Goal: Task Accomplishment & Management: Complete application form

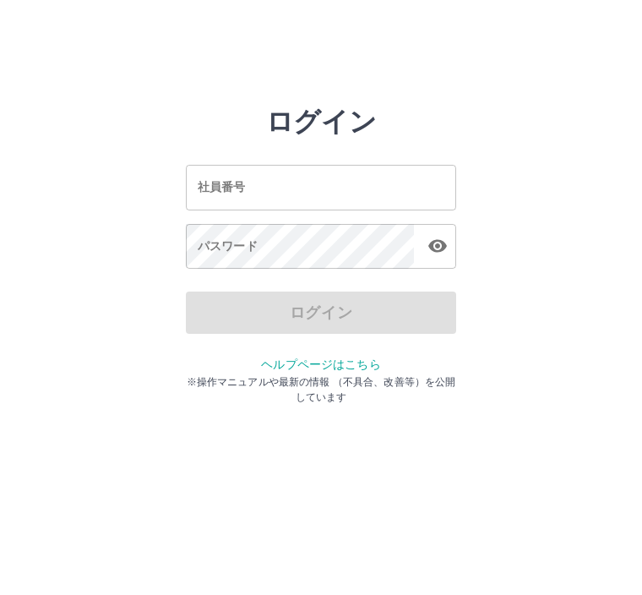
click at [232, 194] on div "社員番号 社員番号" at bounding box center [321, 188] width 270 height 45
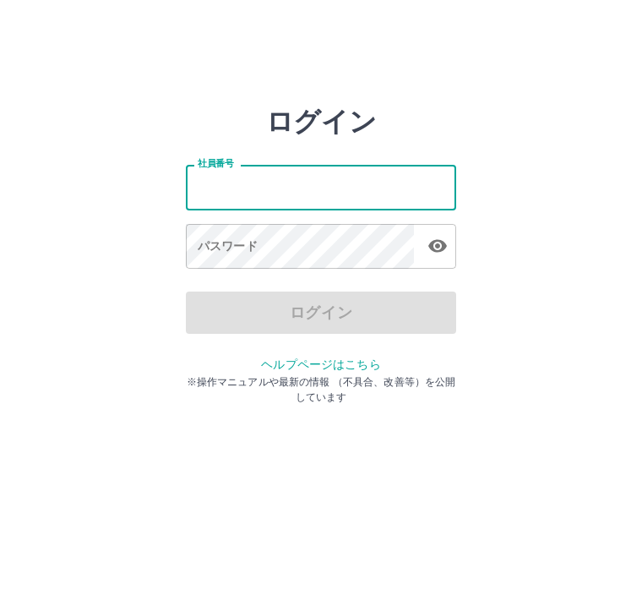
scroll to position [1, 0]
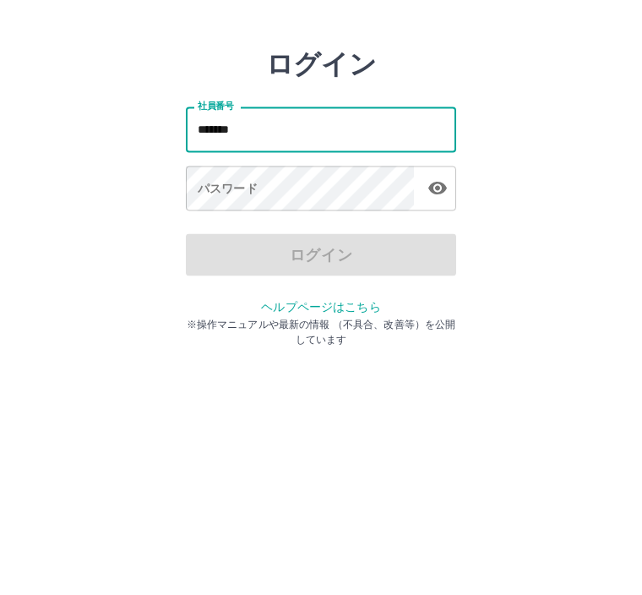
type input "*******"
click at [251, 225] on div "パスワード パスワード" at bounding box center [321, 248] width 270 height 47
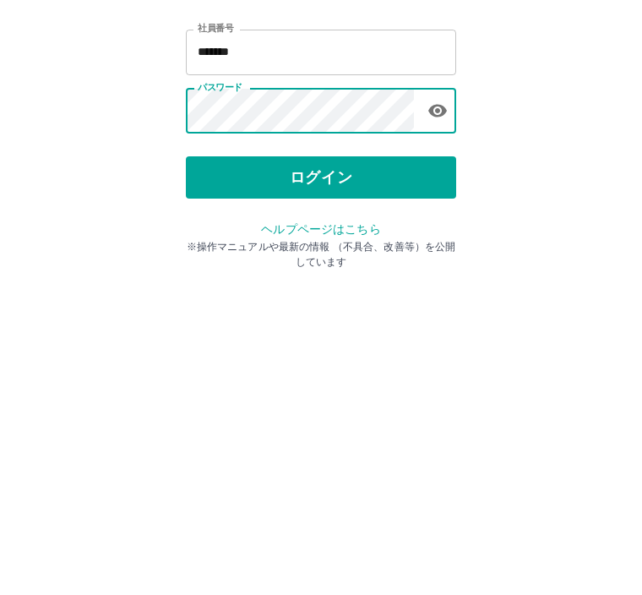
click at [351, 292] on button "ログイン" at bounding box center [321, 313] width 270 height 42
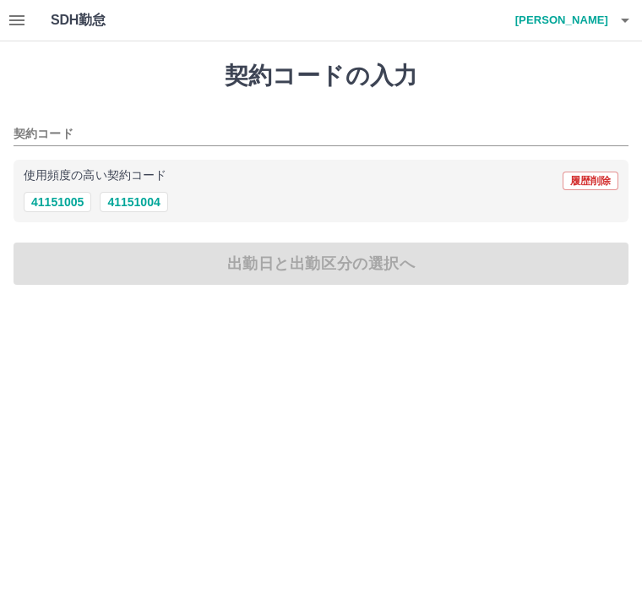
click at [146, 210] on button "41151004" at bounding box center [134, 202] width 68 height 20
type input "********"
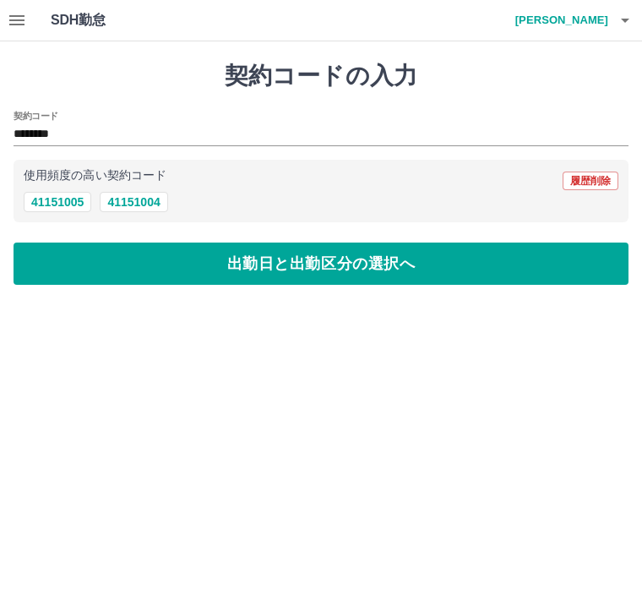
click at [313, 274] on button "出勤日と出勤区分の選択へ" at bounding box center [321, 264] width 615 height 42
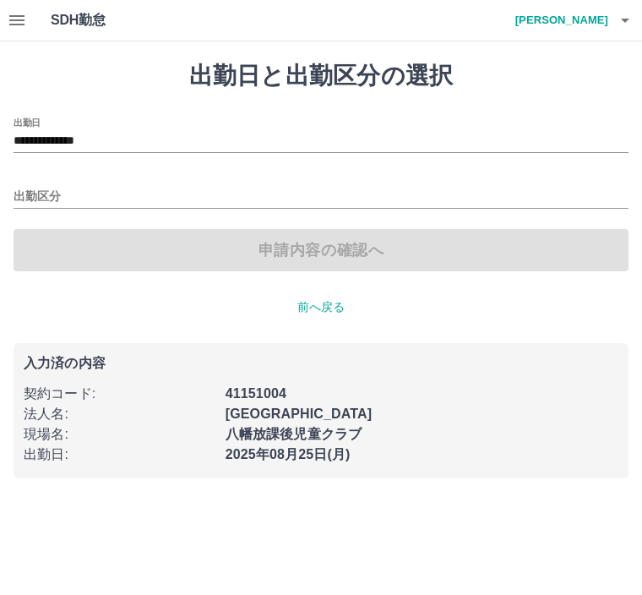
click at [42, 181] on div "出勤区分" at bounding box center [321, 190] width 615 height 35
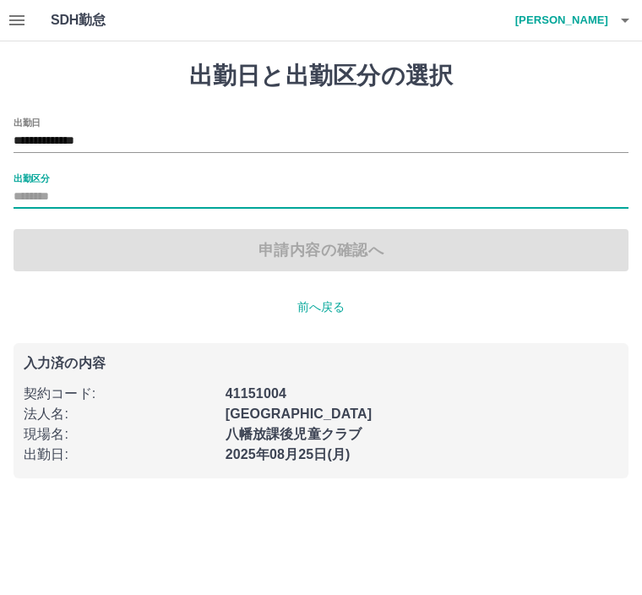
click at [42, 172] on label "出勤区分" at bounding box center [31, 178] width 35 height 13
click at [42, 187] on input "出勤区分" at bounding box center [321, 197] width 615 height 21
click at [294, 256] on div "申請内容の確認へ" at bounding box center [321, 250] width 615 height 42
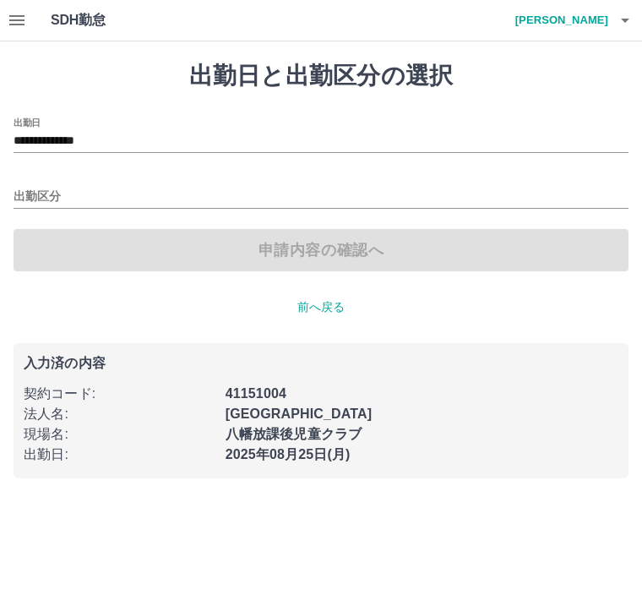
click at [269, 259] on div "申請内容の確認へ" at bounding box center [321, 250] width 615 height 42
click at [42, 187] on input "出勤区分" at bounding box center [321, 197] width 615 height 21
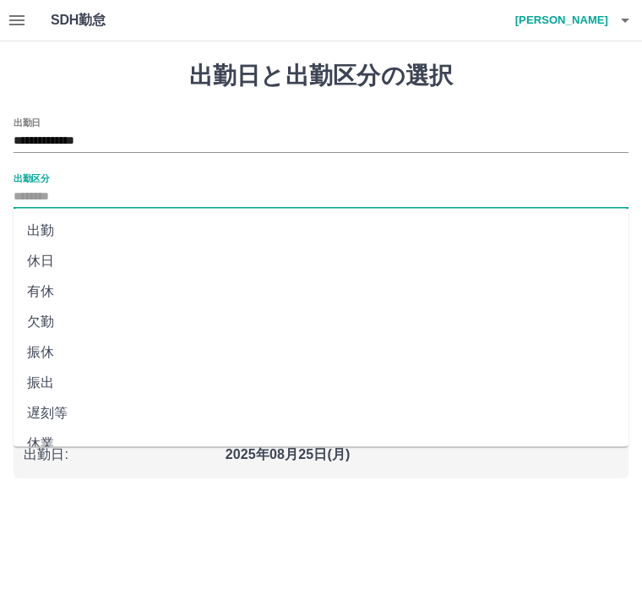
click at [48, 232] on li "出勤" at bounding box center [321, 231] width 615 height 30
type input "**"
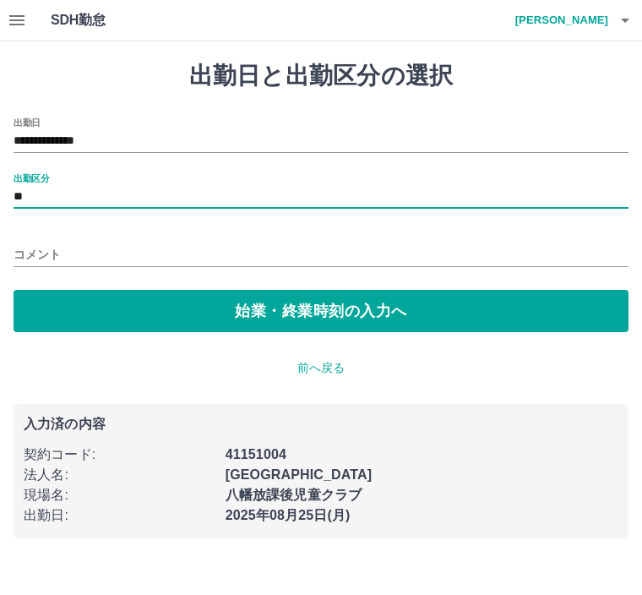
click at [281, 310] on button "始業・終業時刻の入力へ" at bounding box center [321, 311] width 615 height 42
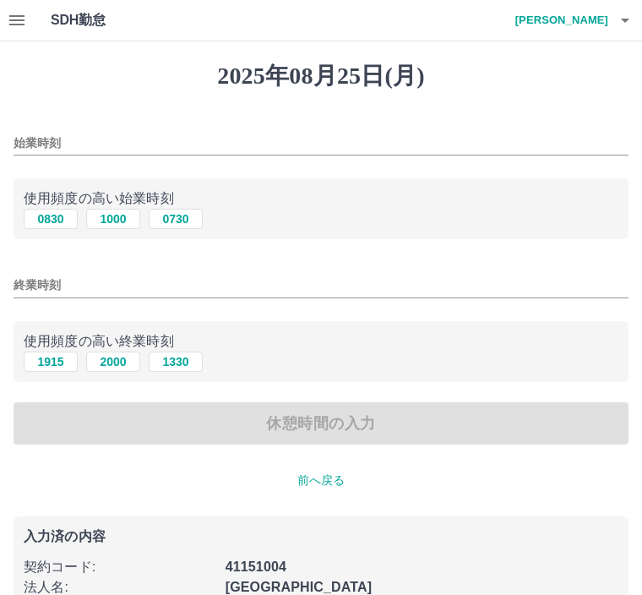
click at [38, 136] on input "始業時刻" at bounding box center [321, 143] width 615 height 25
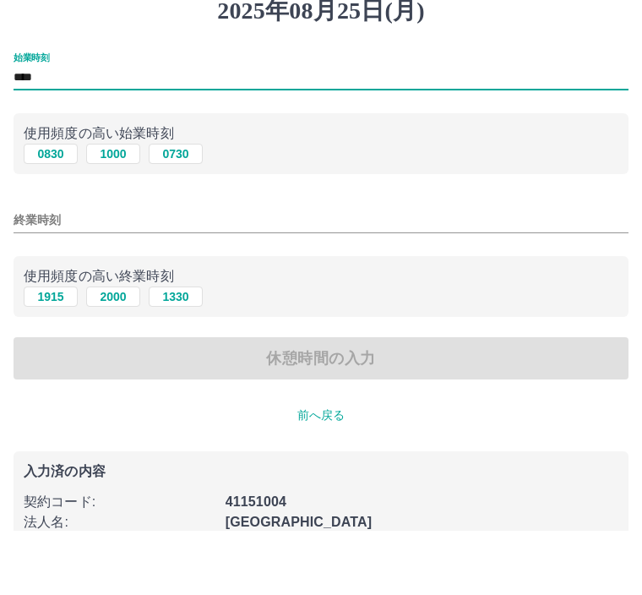
type input "****"
click at [30, 273] on input "終業時刻" at bounding box center [321, 285] width 615 height 25
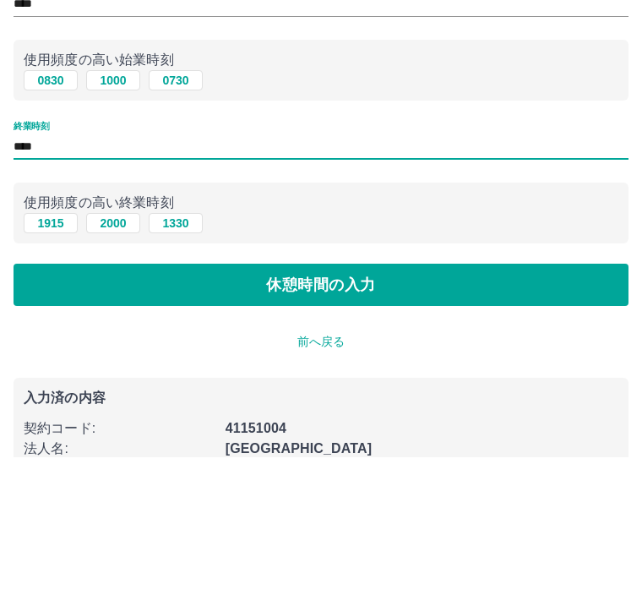
type input "****"
click at [310, 402] on button "休憩時間の入力" at bounding box center [321, 423] width 615 height 42
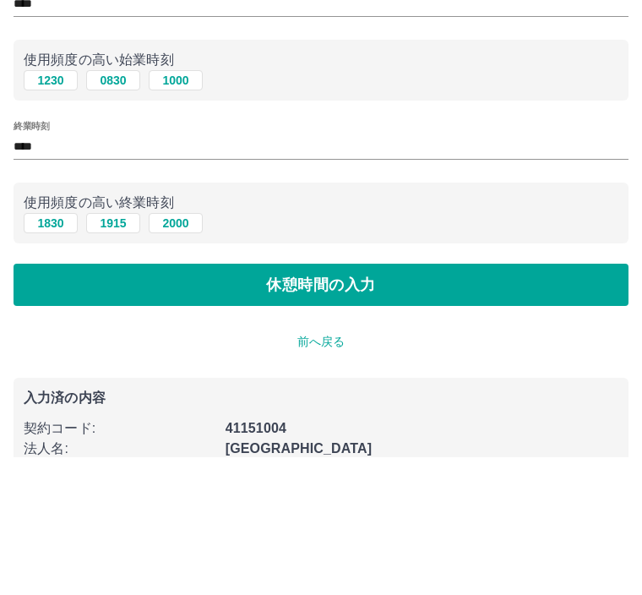
scroll to position [44, 0]
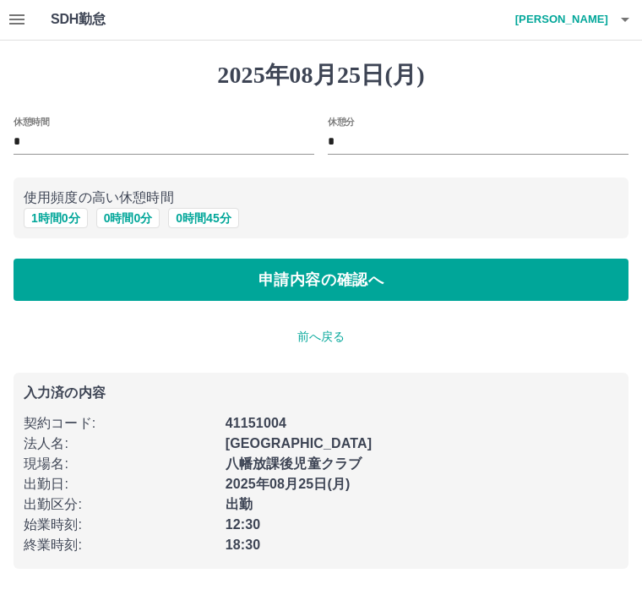
click at [402, 266] on button "申請内容の確認へ" at bounding box center [321, 280] width 615 height 42
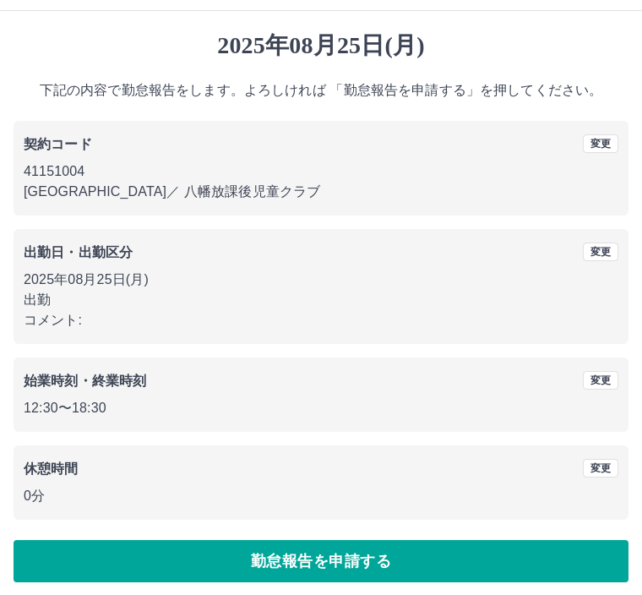
scroll to position [37, 0]
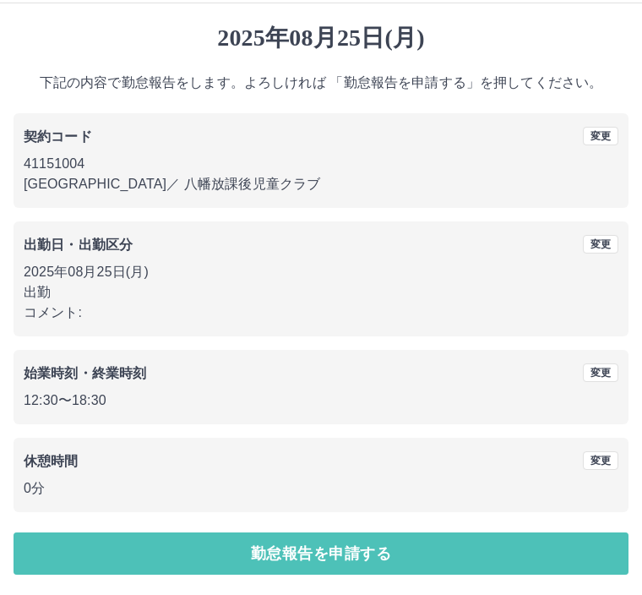
click at [344, 549] on button "勤怠報告を申請する" at bounding box center [321, 554] width 615 height 42
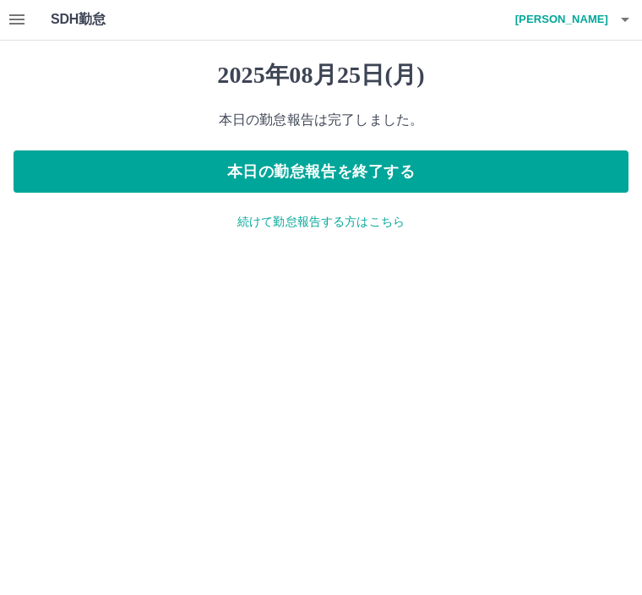
click at [297, 163] on button "本日の勤怠報告を終了する" at bounding box center [321, 172] width 615 height 42
